Goal: Task Accomplishment & Management: Manage account settings

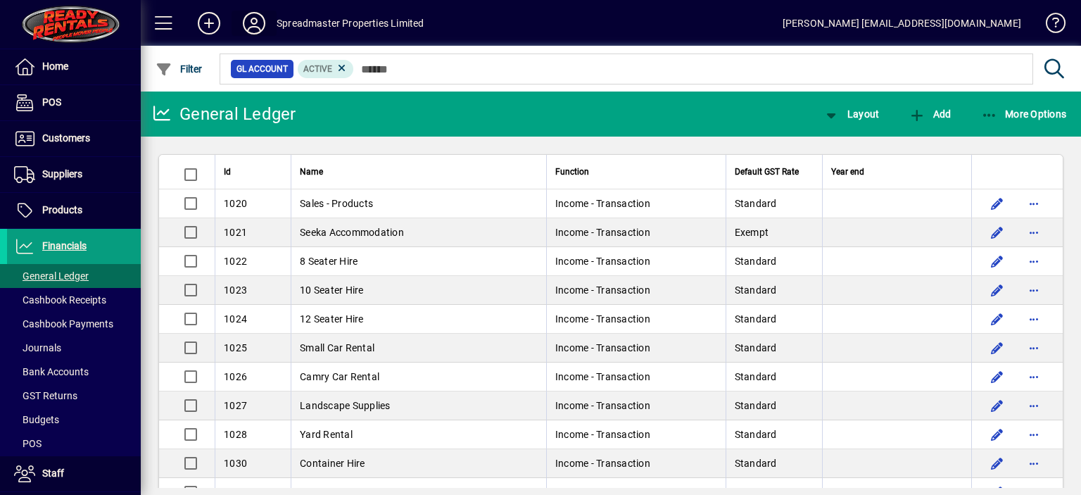
click at [249, 29] on icon at bounding box center [254, 23] width 28 height 23
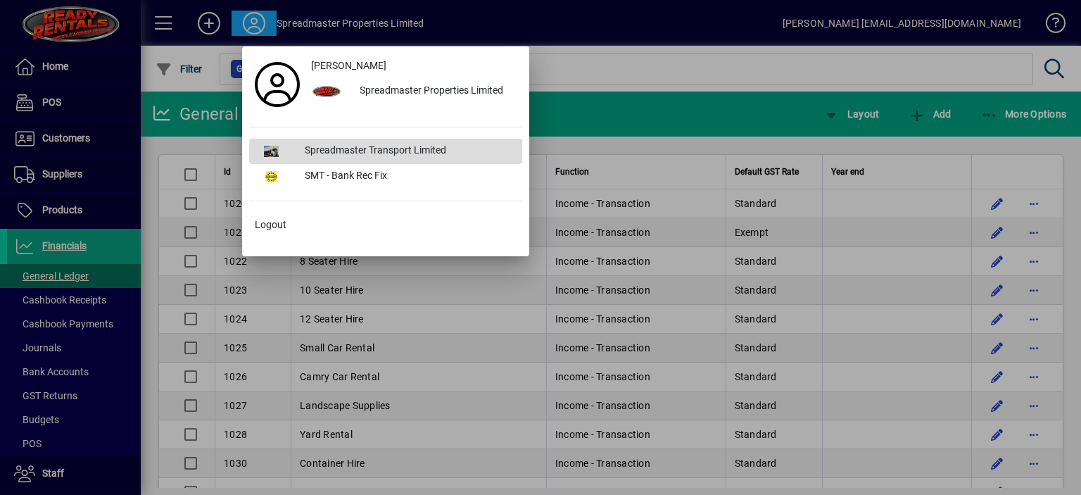
click at [332, 148] on div "Spreadmaster Transport Limited" at bounding box center [407, 151] width 229 height 25
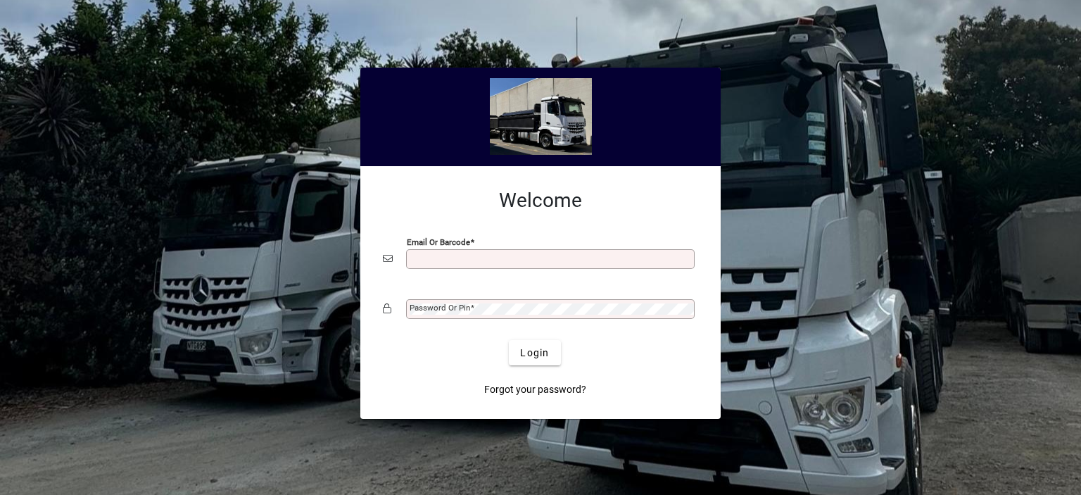
click at [426, 258] on input "Email or Barcode" at bounding box center [552, 258] width 284 height 11
type input "**********"
click at [431, 312] on mat-label "Password or Pin" at bounding box center [440, 308] width 61 height 10
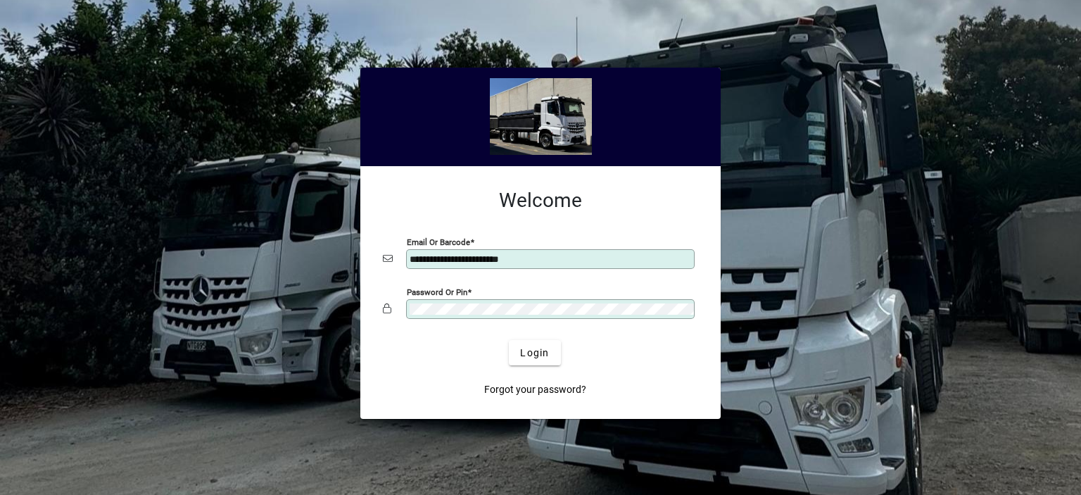
click at [509, 340] on button "Login" at bounding box center [534, 352] width 51 height 25
